Goal: Task Accomplishment & Management: Complete application form

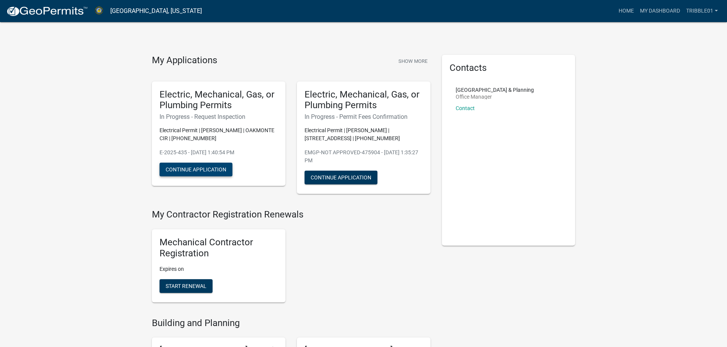
click at [193, 170] on button "Continue Application" at bounding box center [195, 170] width 73 height 14
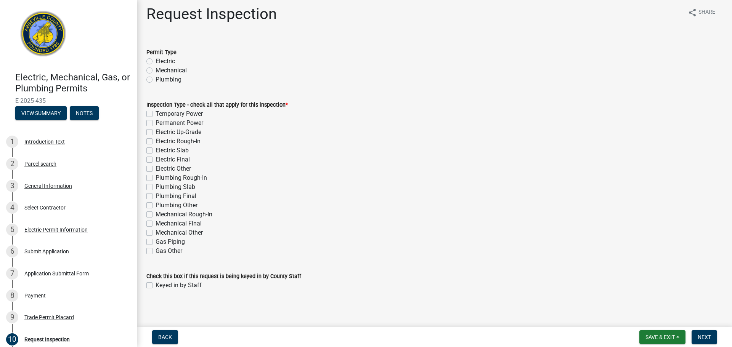
scroll to position [6, 0]
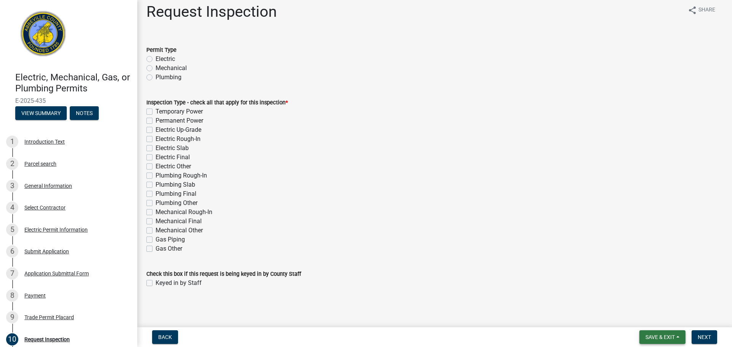
click at [656, 338] on span "Save & Exit" at bounding box center [660, 338] width 29 height 6
click at [172, 332] on button "Back" at bounding box center [165, 338] width 26 height 14
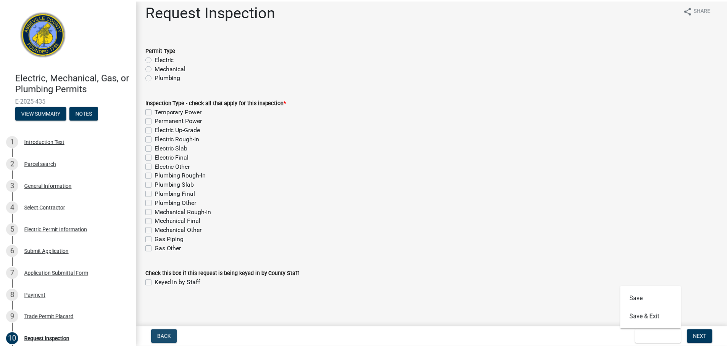
scroll to position [0, 0]
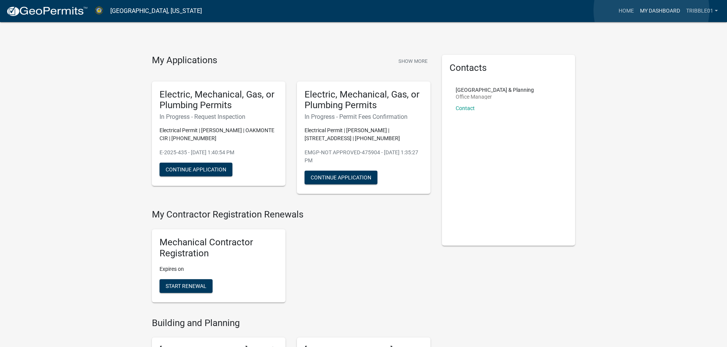
click at [651, 10] on link "My Dashboard" at bounding box center [660, 11] width 46 height 14
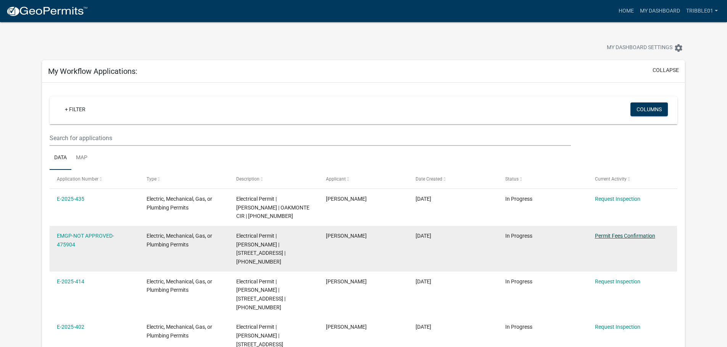
click at [635, 235] on link "Permit Fees Confirmation" at bounding box center [625, 236] width 60 height 6
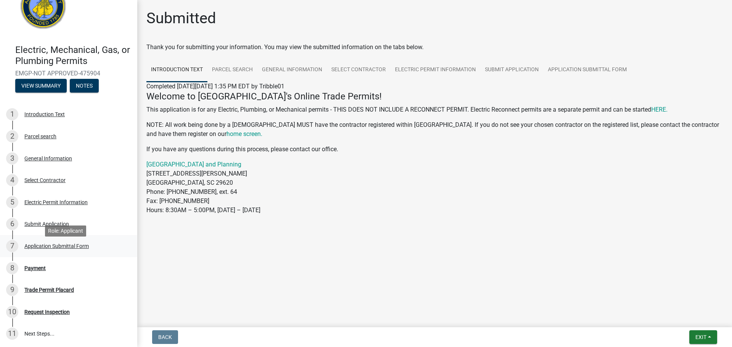
scroll to position [79, 0]
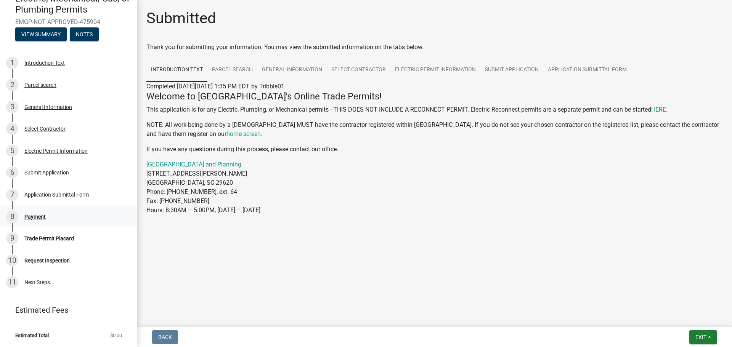
click at [37, 212] on div "8 Payment" at bounding box center [65, 217] width 119 height 12
click at [31, 217] on div "Payment" at bounding box center [34, 216] width 21 height 5
click at [443, 72] on link "Electric Permit Information" at bounding box center [436, 70] width 90 height 24
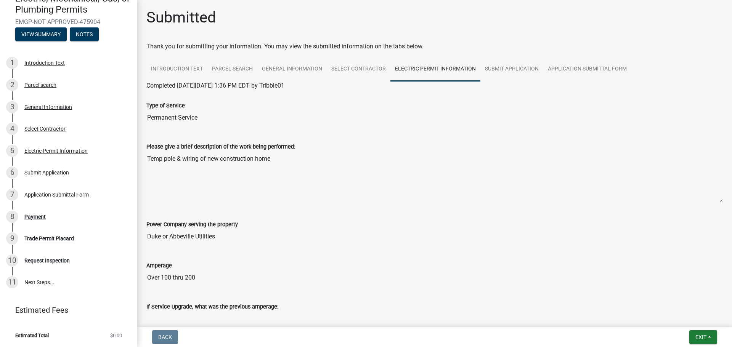
scroll to position [0, 0]
click at [512, 67] on link "Submit Application" at bounding box center [512, 70] width 63 height 24
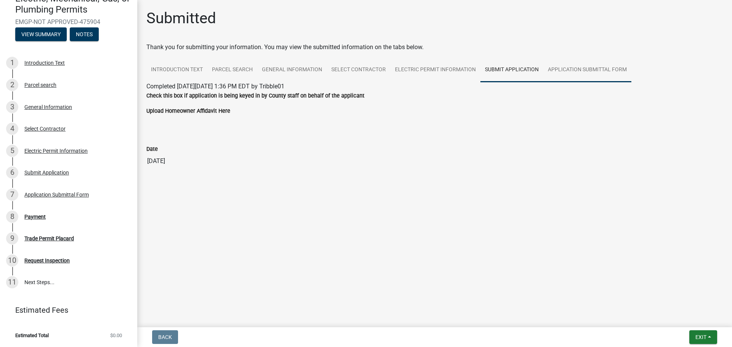
click at [558, 74] on link "Application Submittal Form" at bounding box center [588, 70] width 88 height 24
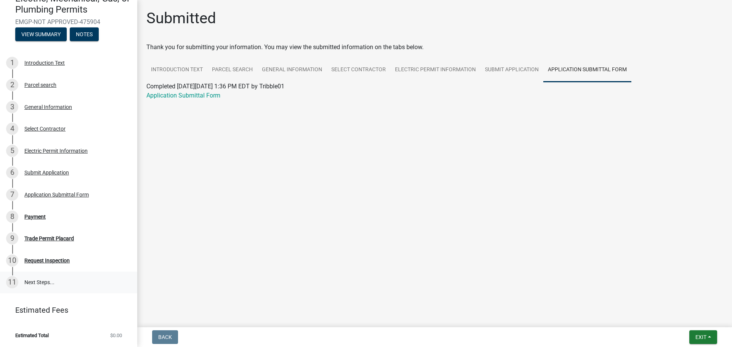
click at [48, 281] on link "11 Next Steps..." at bounding box center [68, 283] width 137 height 22
click at [34, 217] on div "Payment" at bounding box center [34, 216] width 21 height 5
click at [697, 339] on span "Exit" at bounding box center [701, 338] width 11 height 6
click at [674, 316] on button "Save & Exit" at bounding box center [686, 318] width 61 height 18
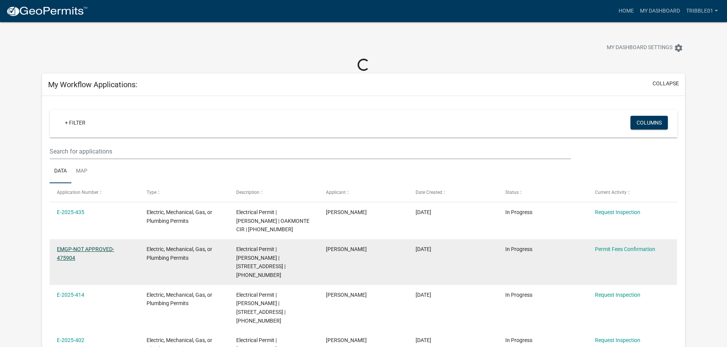
click at [95, 248] on link "EMGP-NOT APPROVED-475904" at bounding box center [85, 253] width 57 height 15
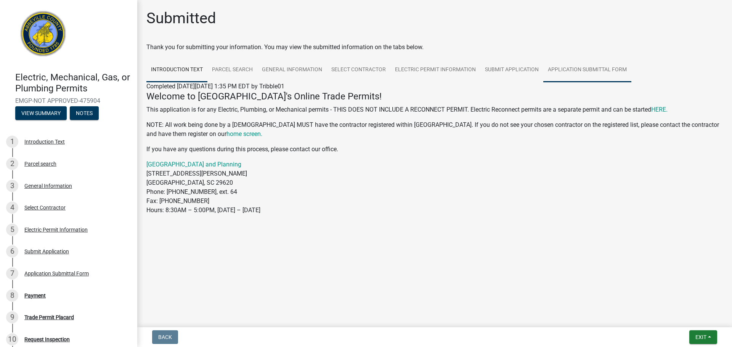
click at [595, 72] on link "Application Submittal Form" at bounding box center [588, 70] width 88 height 24
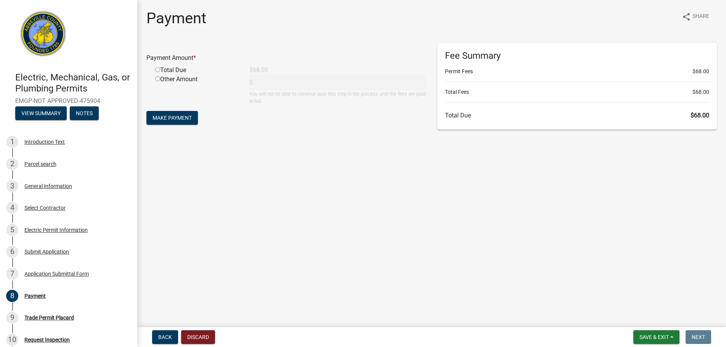
click at [158, 69] on input "radio" at bounding box center [157, 69] width 5 height 5
radio input "true"
type input "68"
click at [181, 119] on span "Make Payment" at bounding box center [172, 118] width 39 height 6
